Goal: Transaction & Acquisition: Purchase product/service

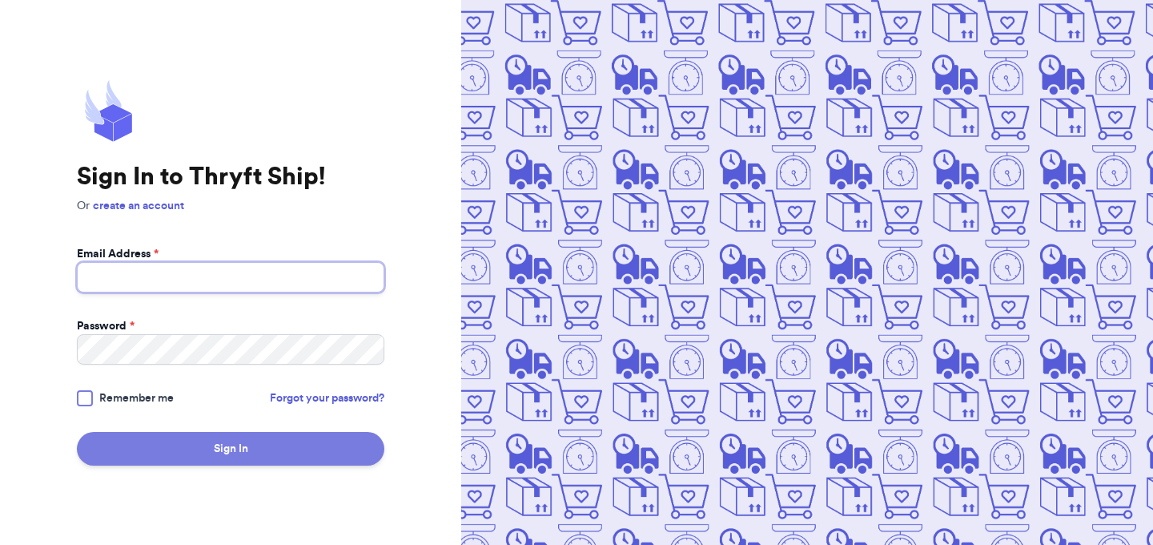
type input "[EMAIL_ADDRESS][DOMAIN_NAME]"
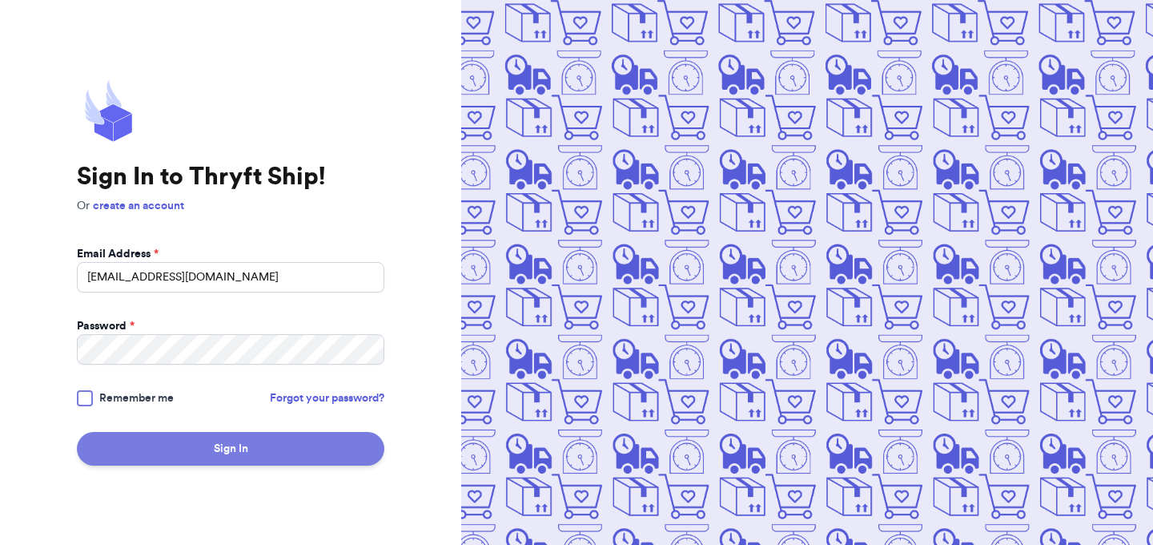
click at [198, 440] on button "Sign In" at bounding box center [231, 449] width 308 height 34
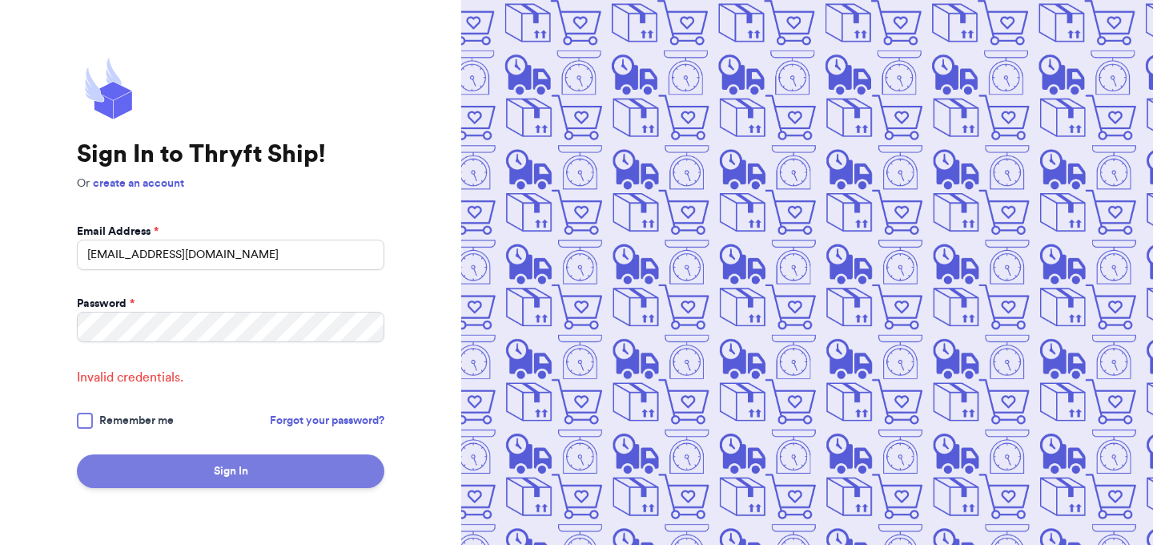
click at [186, 461] on button "Sign In" at bounding box center [231, 471] width 308 height 34
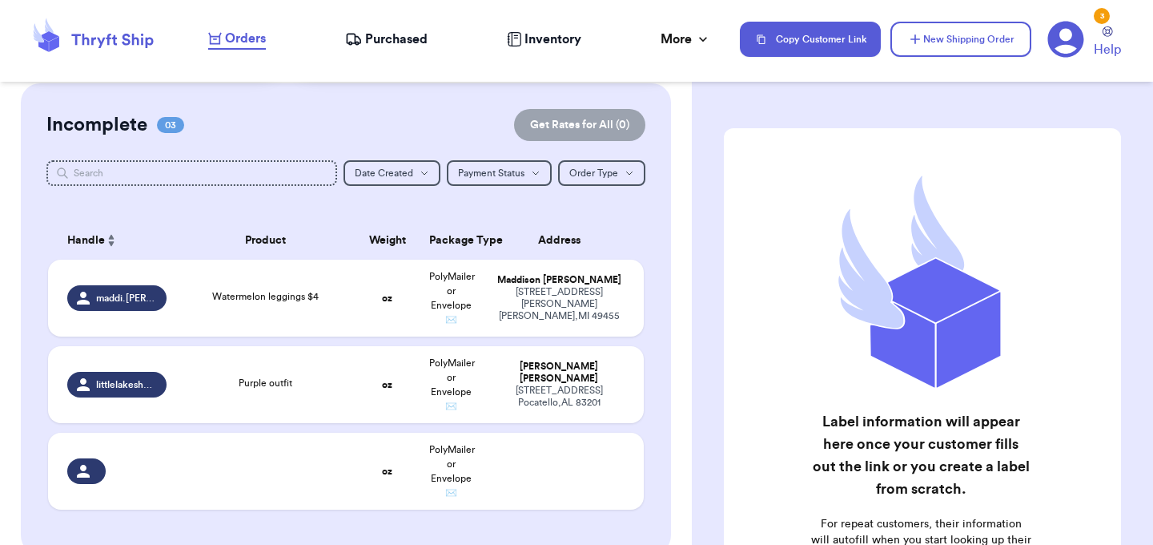
scroll to position [127, 0]
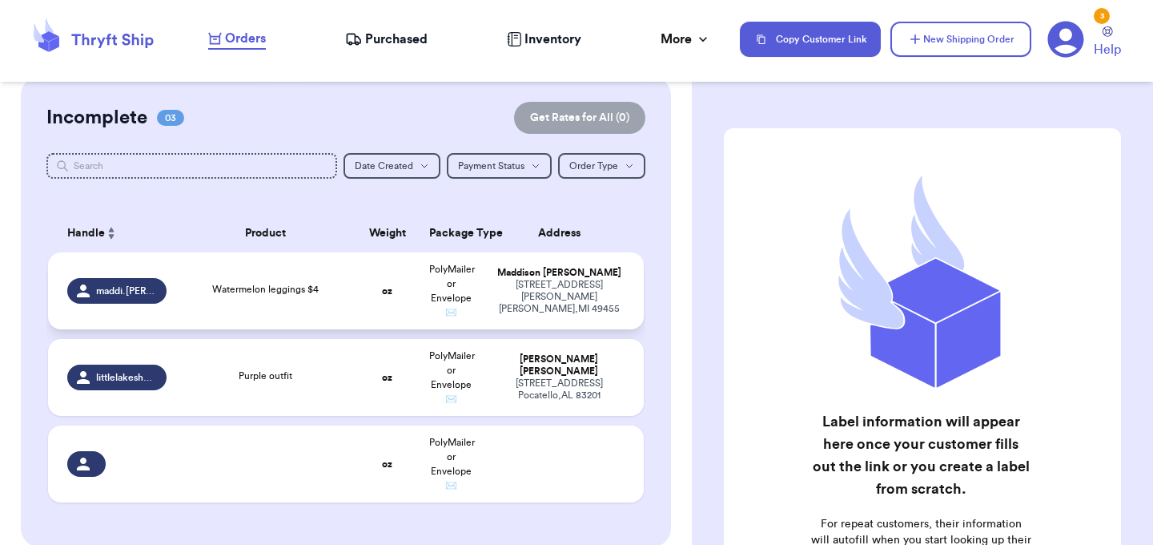
click at [353, 308] on td "Watermelon leggings $4" at bounding box center [265, 290] width 179 height 77
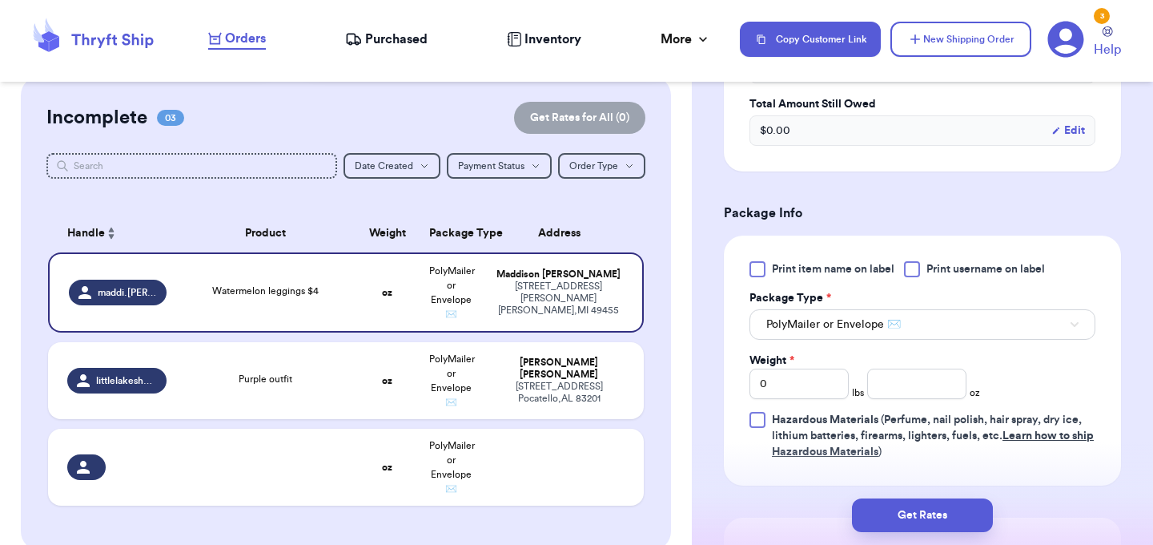
scroll to position [611, 0]
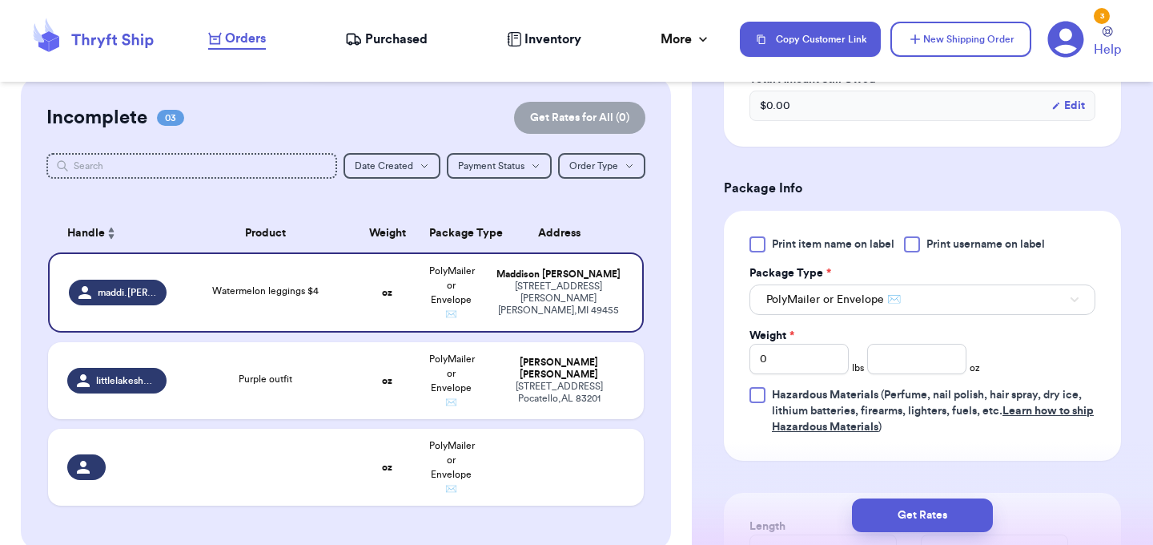
click at [911, 236] on div at bounding box center [912, 244] width 16 height 16
click at [0, 0] on input "Print username on label" at bounding box center [0, 0] width 0 height 0
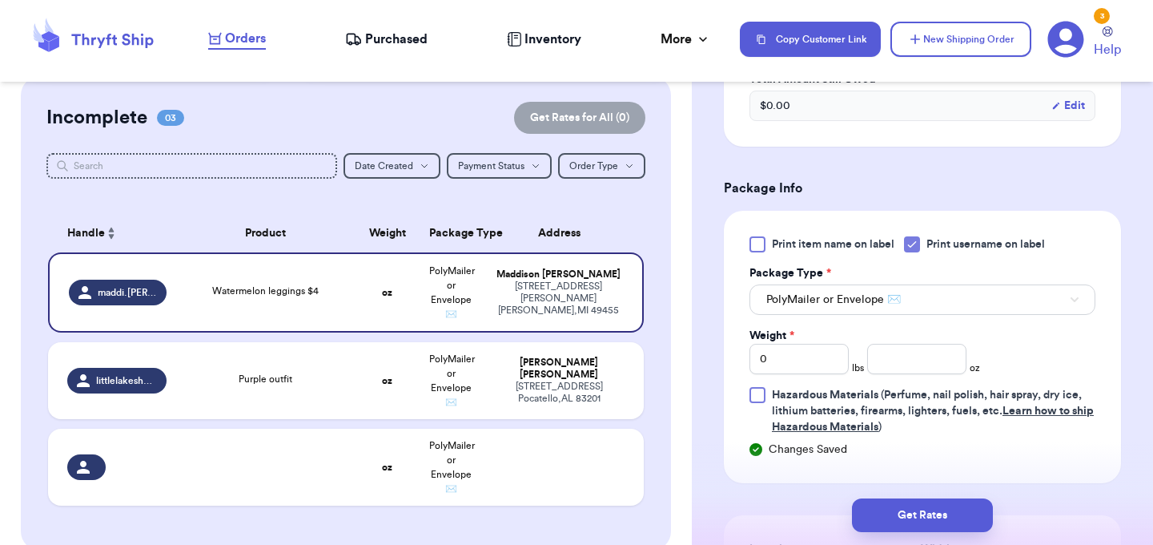
click at [770, 236] on label "Print item name on label" at bounding box center [822, 244] width 145 height 16
click at [0, 0] on input "Print item name on label" at bounding box center [0, 0] width 0 height 0
click at [919, 238] on icon at bounding box center [912, 244] width 13 height 13
click at [0, 0] on input "Print username on label" at bounding box center [0, 0] width 0 height 0
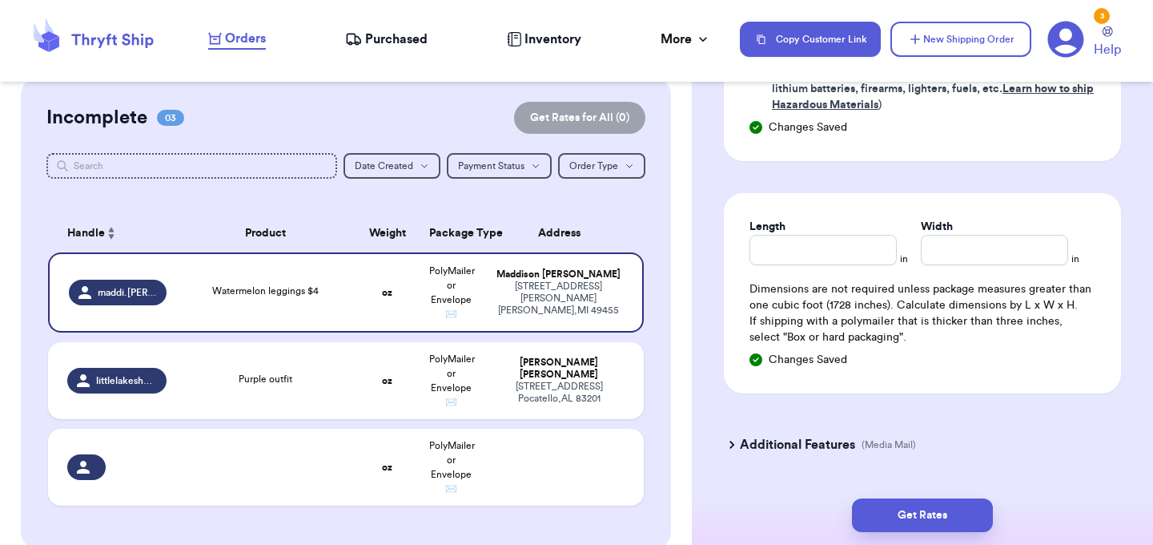
scroll to position [959, 0]
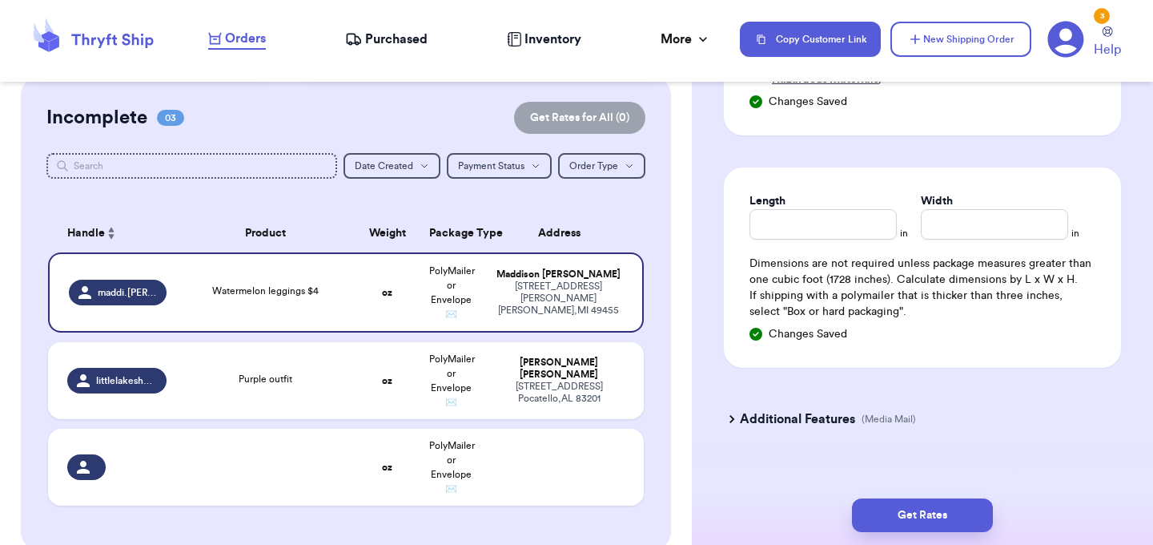
click at [732, 411] on icon at bounding box center [732, 419] width 16 height 16
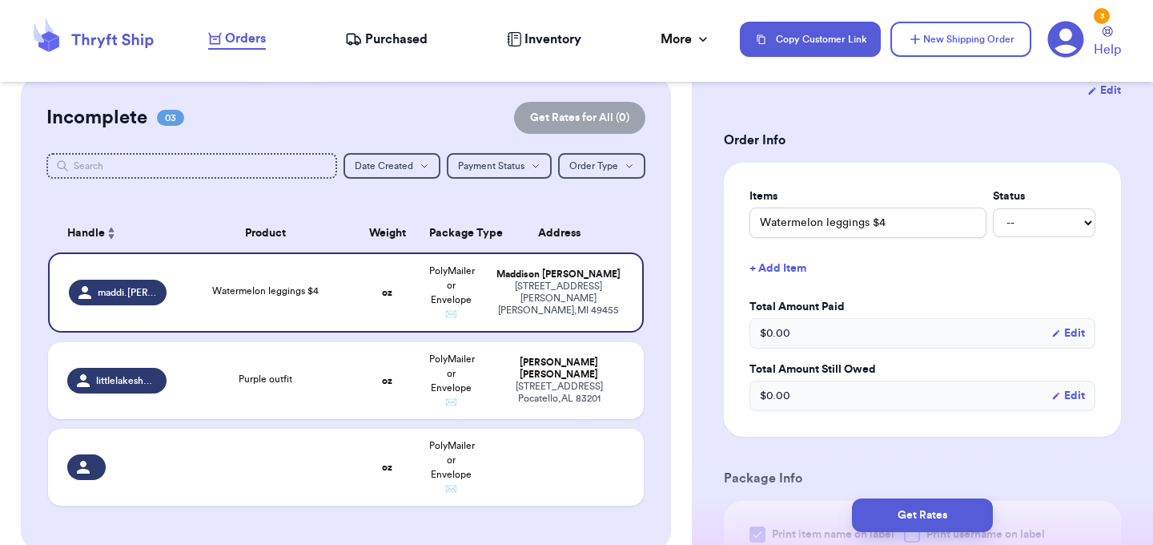
scroll to position [320, 0]
click at [1023, 210] on select "-- Paid Owes" at bounding box center [1044, 224] width 103 height 29
select select "paid"
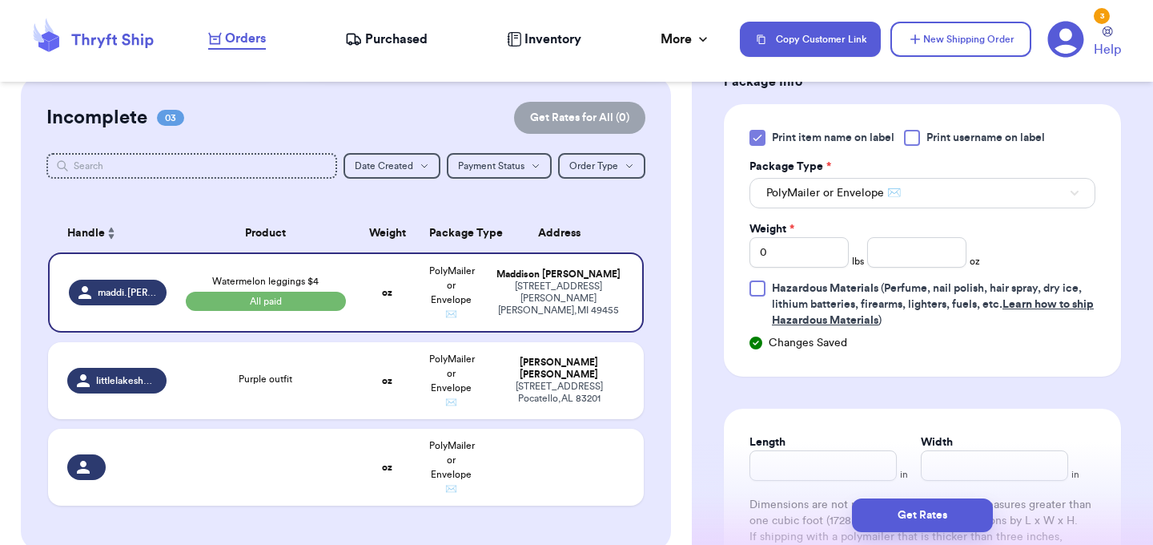
scroll to position [738, 0]
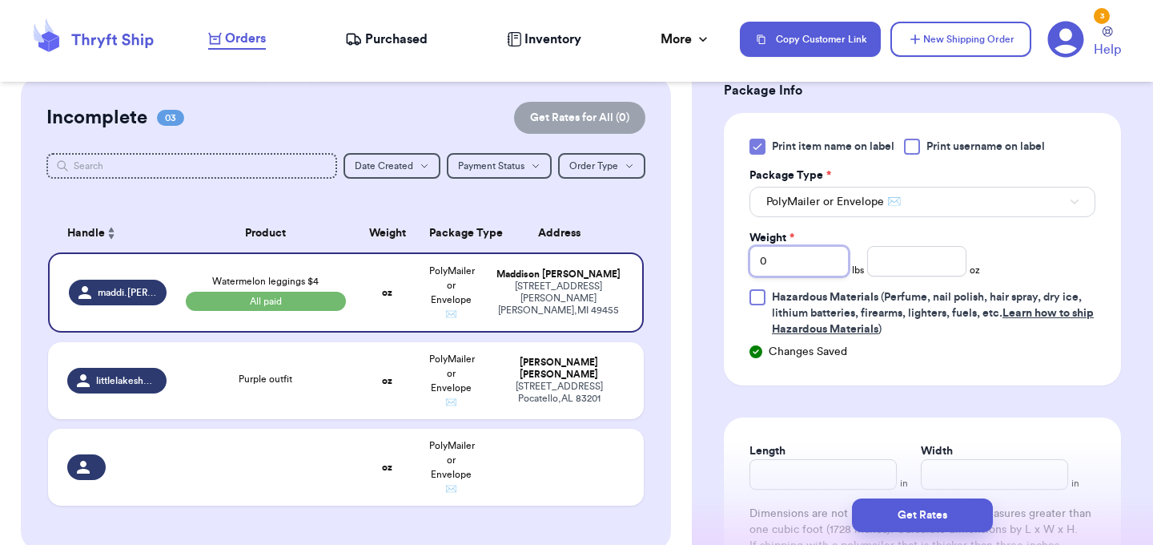
click at [802, 247] on input "0" at bounding box center [799, 261] width 99 height 30
click at [900, 246] on input "number" at bounding box center [917, 261] width 99 height 30
type input "2.36"
click at [1053, 251] on div "Print item name on label Print username on label Package Type * PolyMailer or E…" at bounding box center [923, 238] width 346 height 199
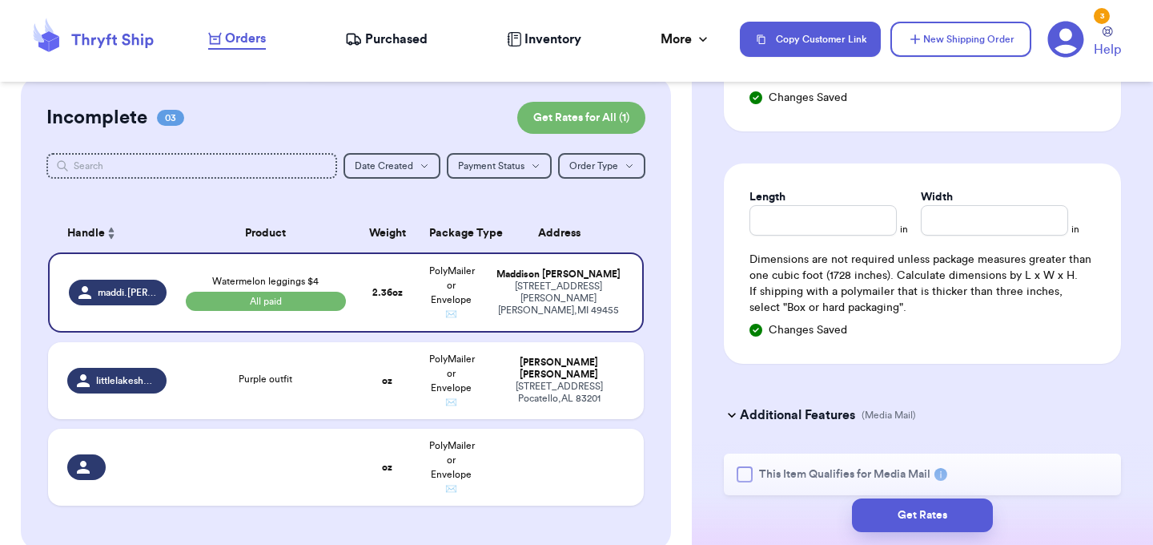
scroll to position [1036, 0]
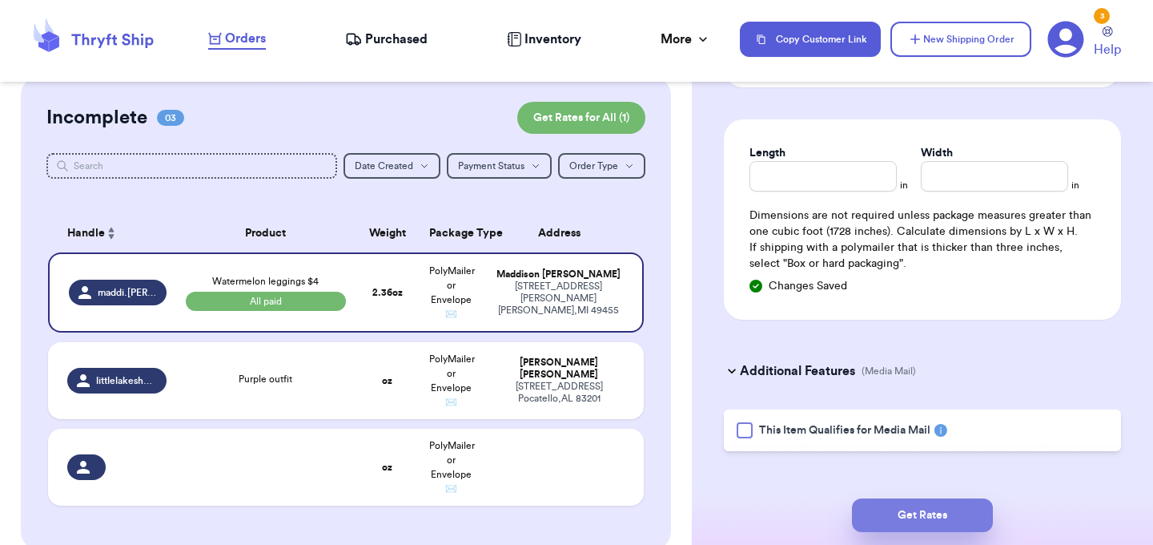
click at [930, 517] on button "Get Rates" at bounding box center [922, 515] width 141 height 34
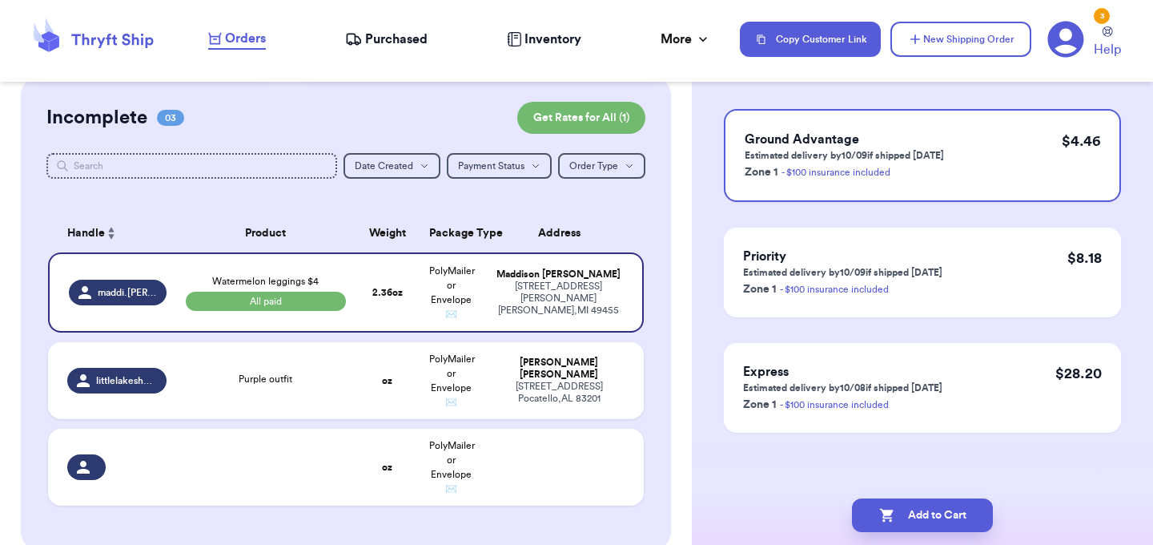
scroll to position [0, 0]
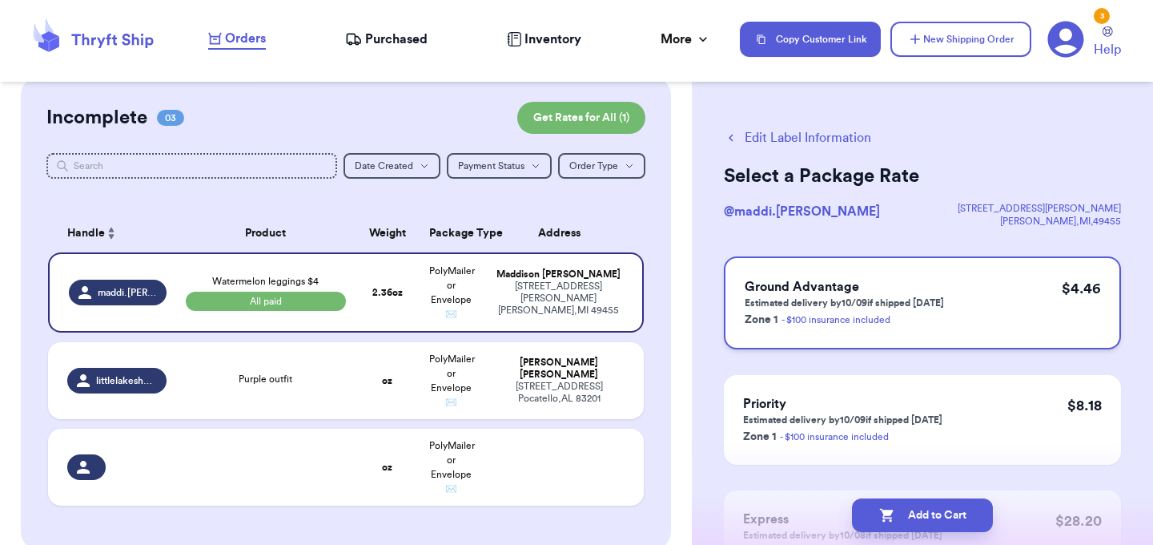
click at [786, 328] on div "Ground Advantage Estimated delivery by 10/09 if shipped [DATE] Zone 1 - $100 in…" at bounding box center [922, 302] width 397 height 93
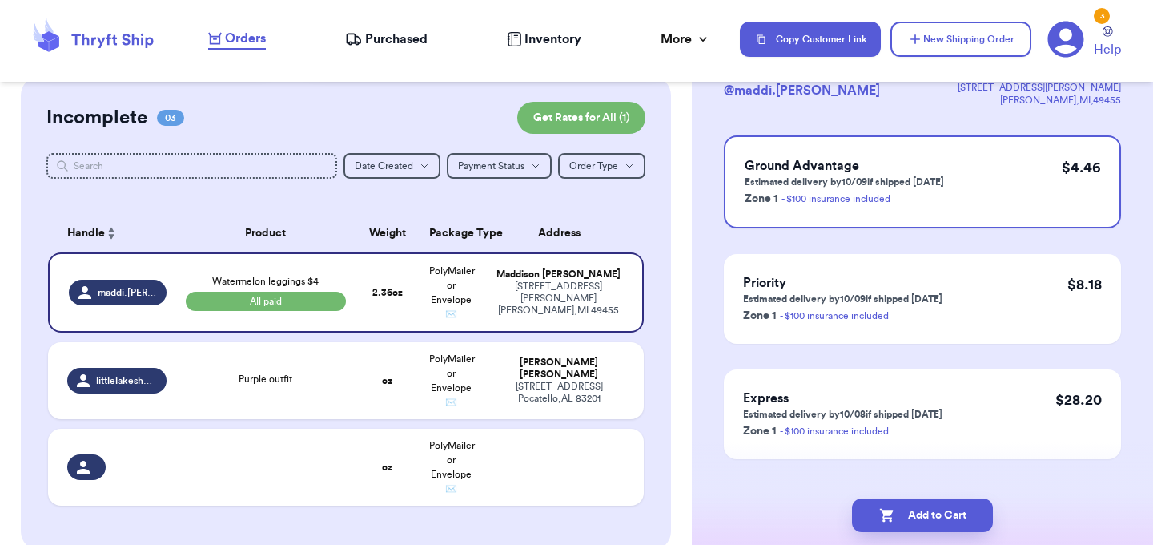
scroll to position [147, 0]
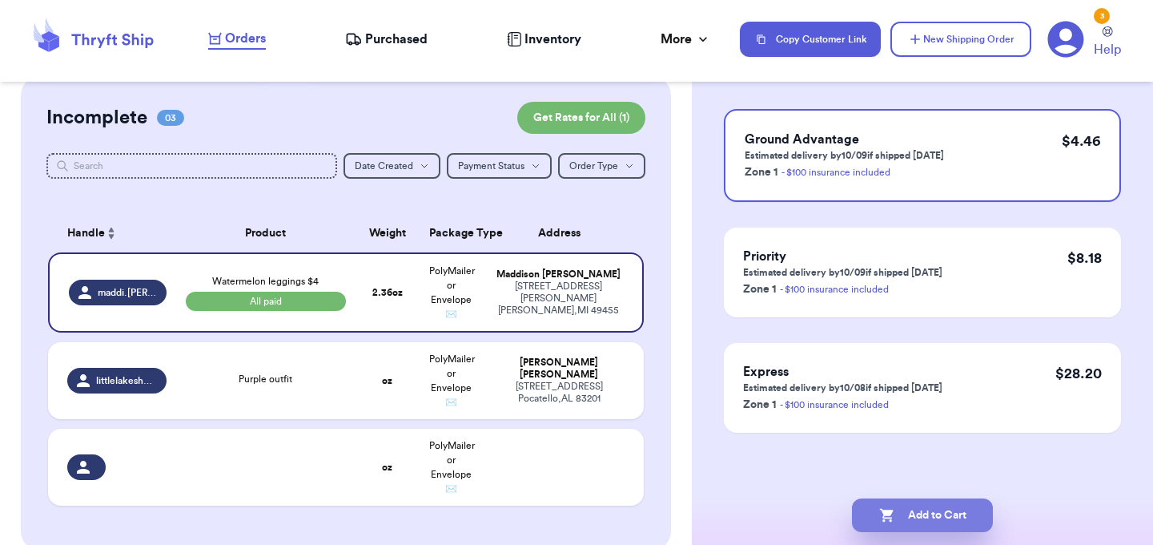
click at [900, 513] on button "Add to Cart" at bounding box center [922, 515] width 141 height 34
checkbox input "true"
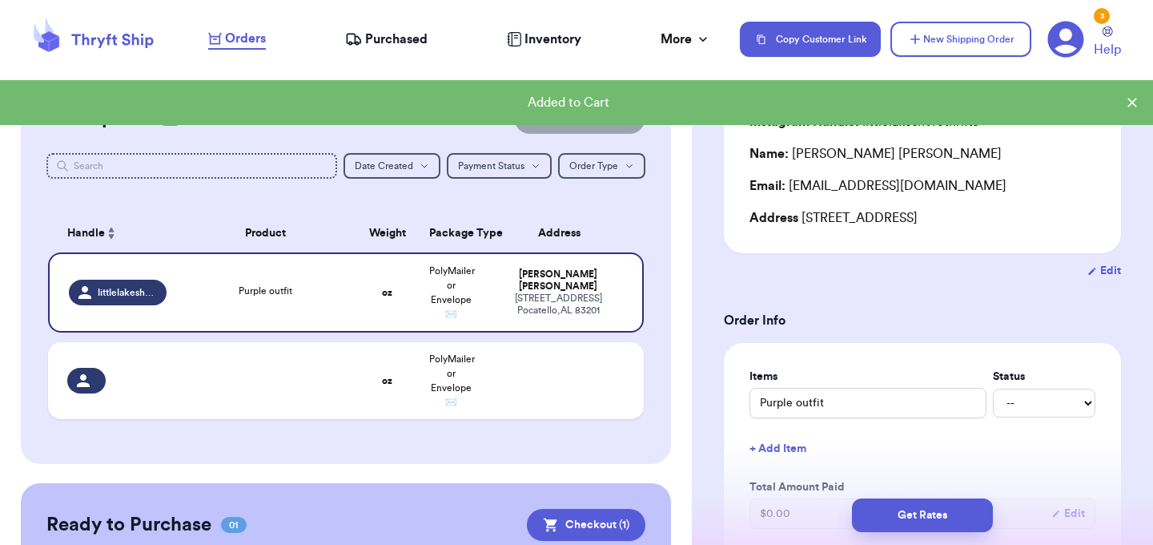
scroll to position [132, 0]
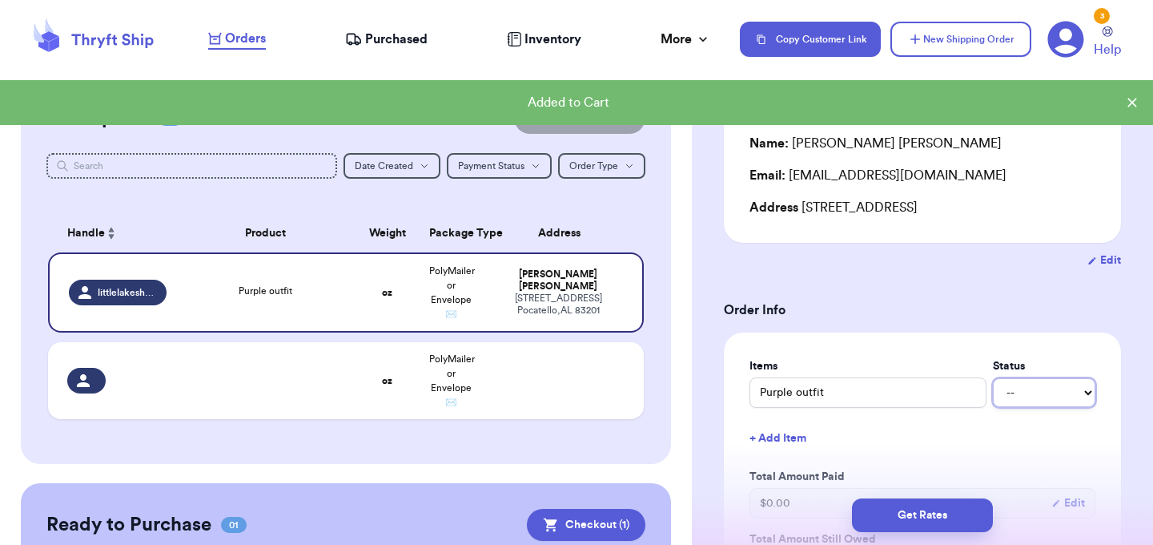
click at [1026, 393] on select "-- Paid Owes" at bounding box center [1044, 392] width 103 height 29
select select "paid"
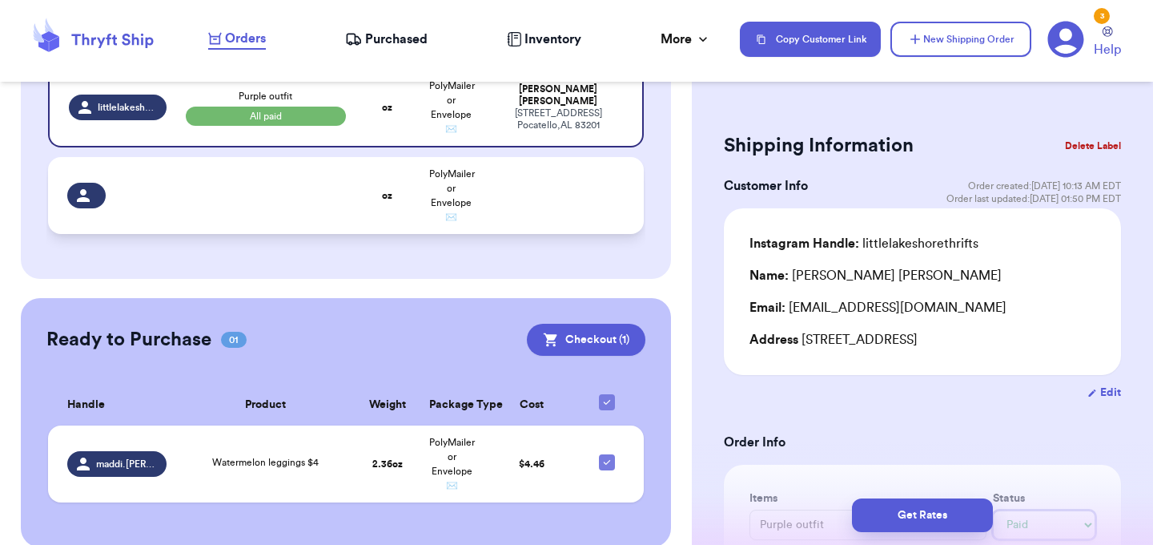
scroll to position [332, 0]
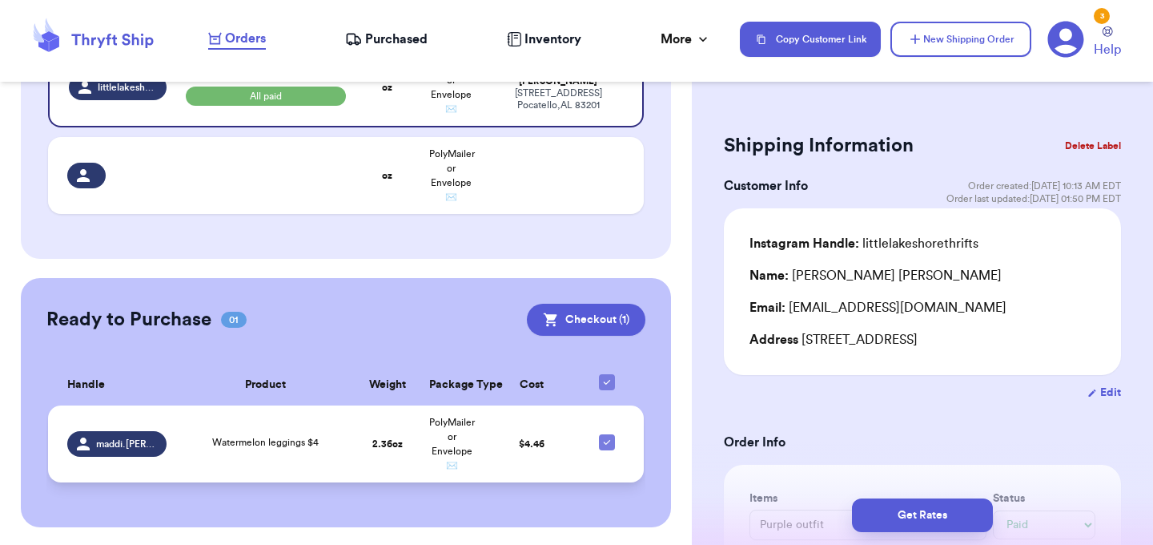
click at [324, 440] on div "Watermelon leggings $4" at bounding box center [266, 444] width 160 height 18
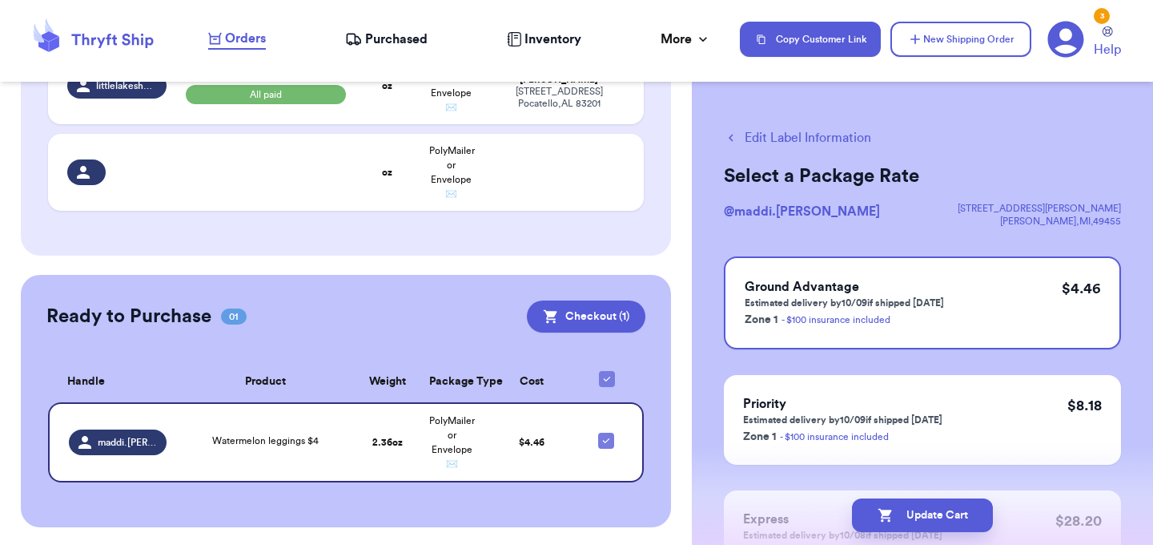
scroll to position [147, 0]
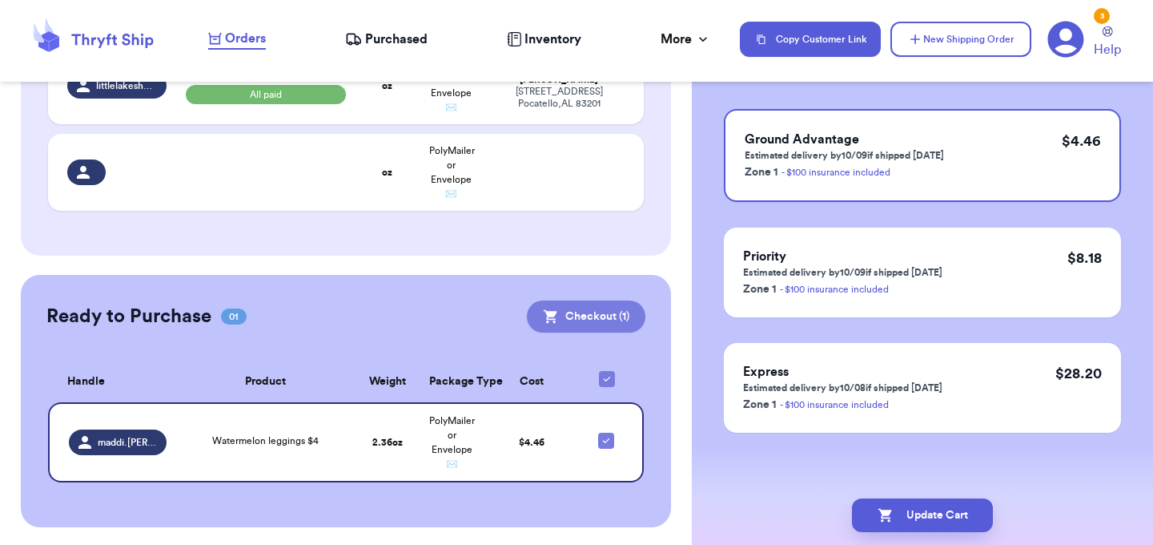
click at [618, 323] on button "Checkout ( 1 )" at bounding box center [586, 316] width 119 height 32
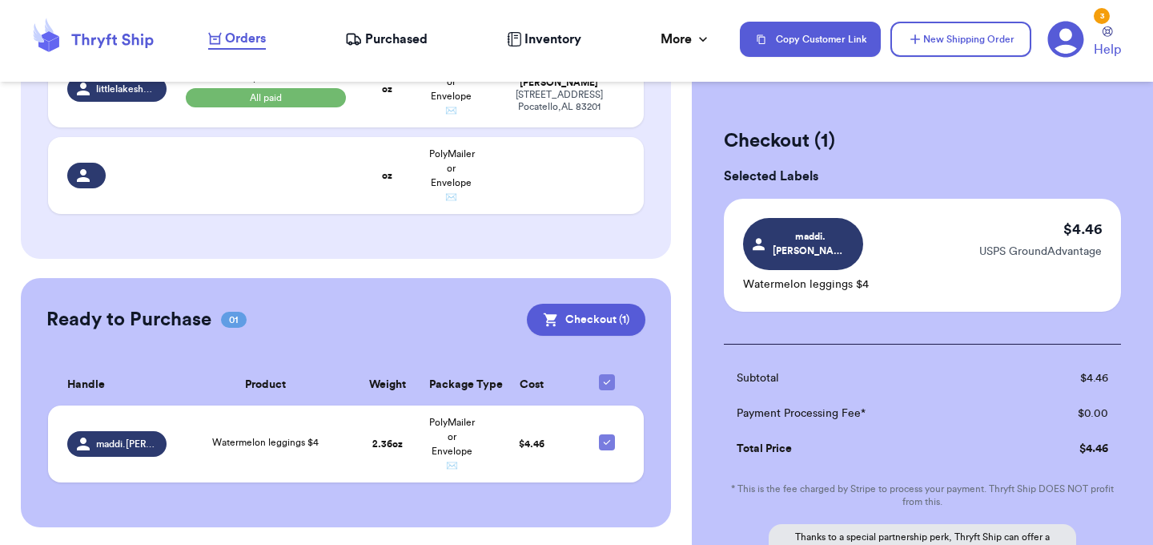
scroll to position [187, 0]
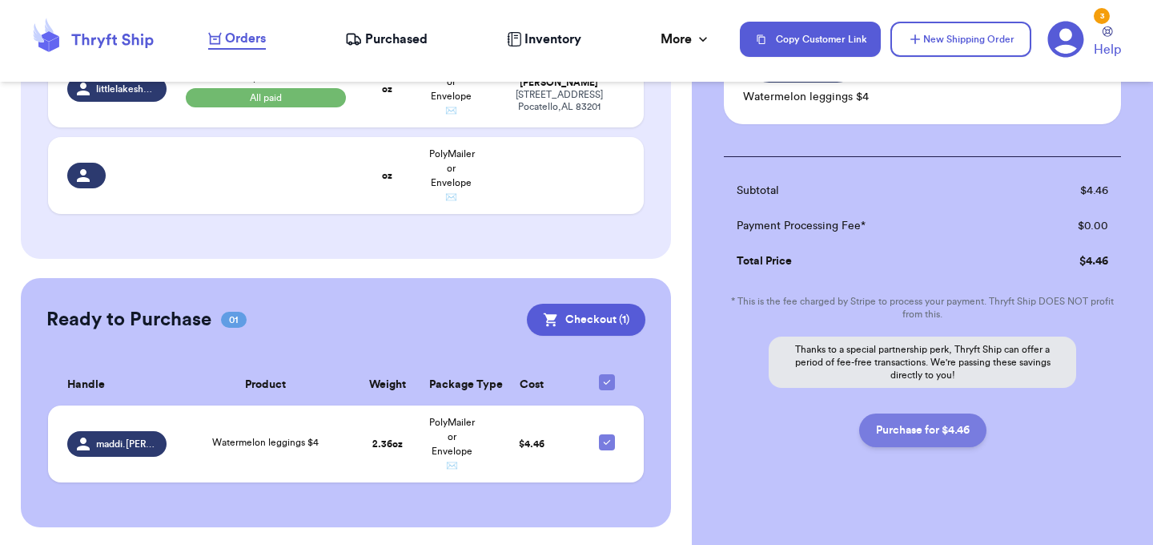
click at [926, 420] on button "Purchase for $4.46" at bounding box center [923, 430] width 127 height 34
checkbox input "false"
checkbox input "true"
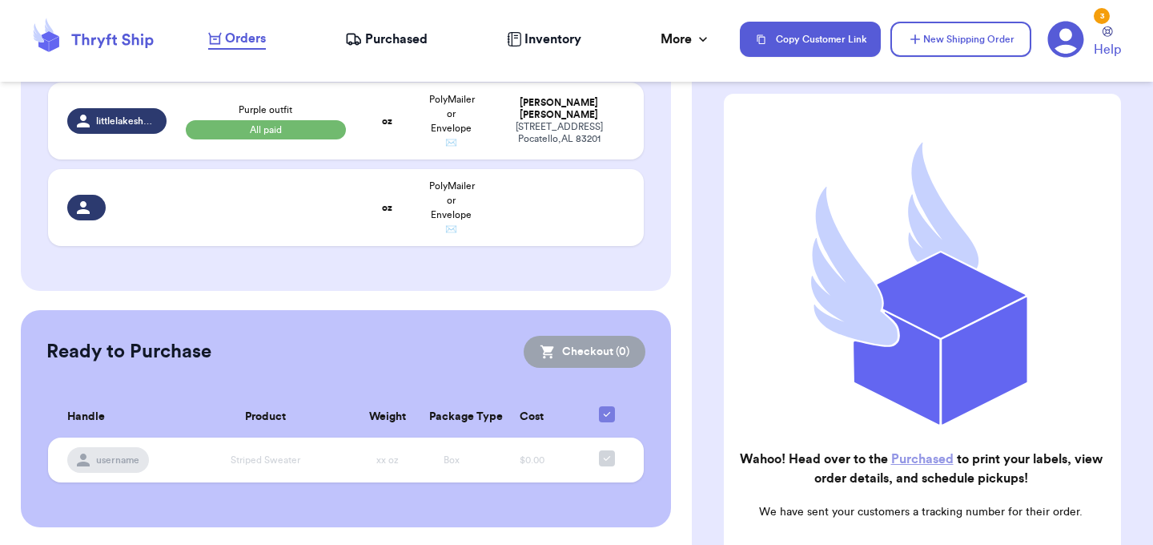
scroll to position [0, 0]
